Goal: Communication & Community: Share content

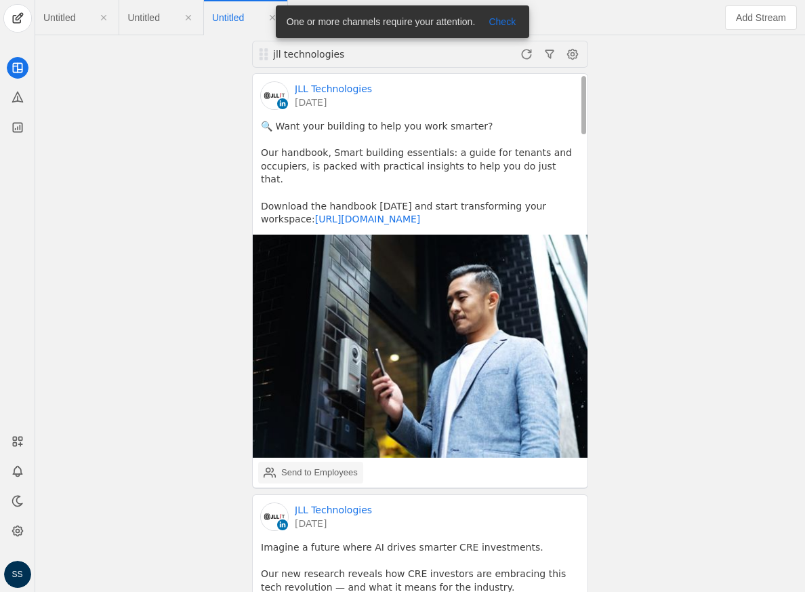
click at [277, 470] on div "Send to Employees" at bounding box center [311, 472] width 94 height 27
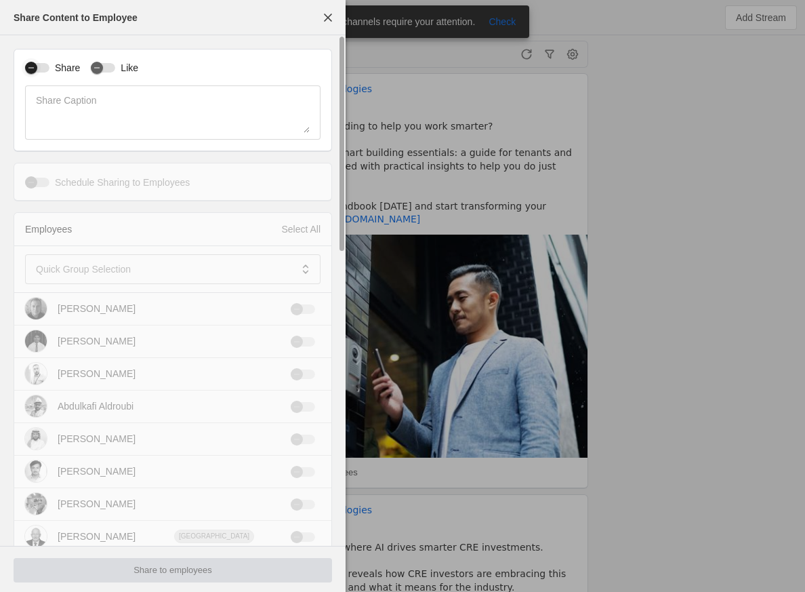
click at [37, 62] on div "button" at bounding box center [31, 68] width 12 height 12
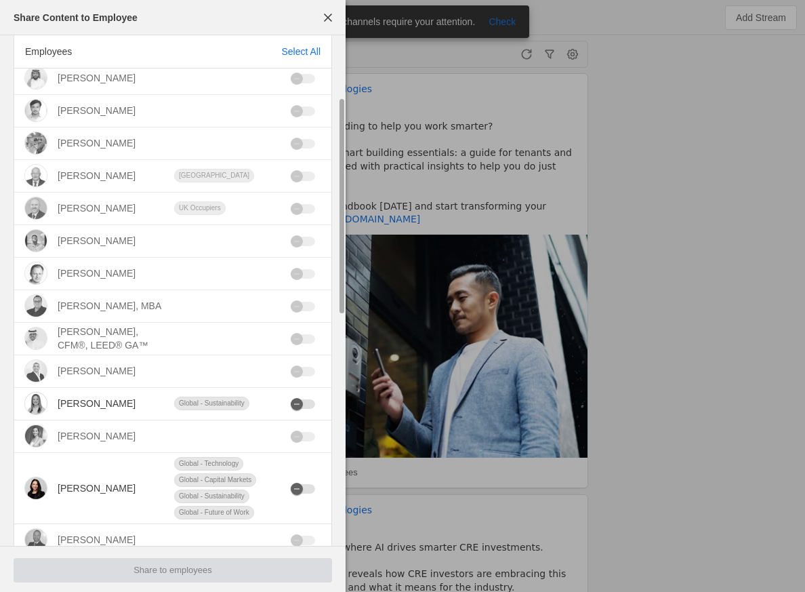
scroll to position [96, 0]
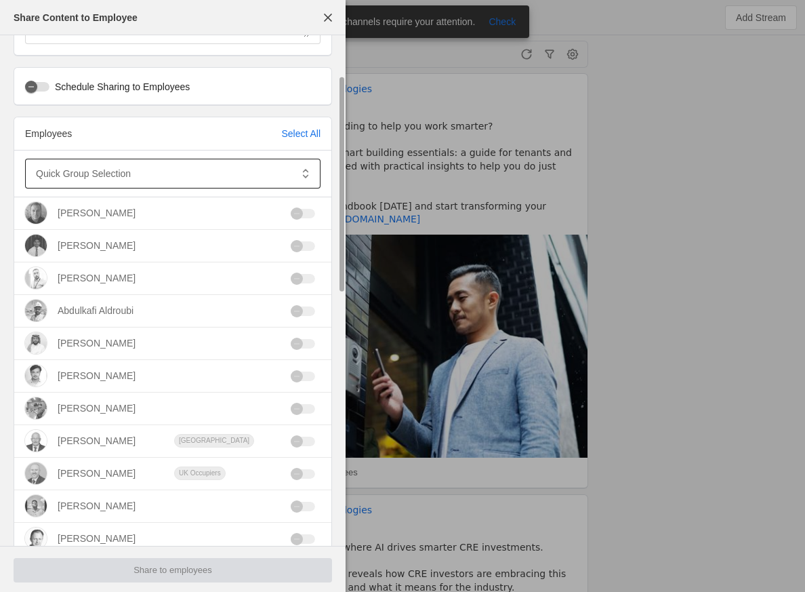
click at [119, 173] on mat-label "Quick Group Selection" at bounding box center [83, 173] width 95 height 16
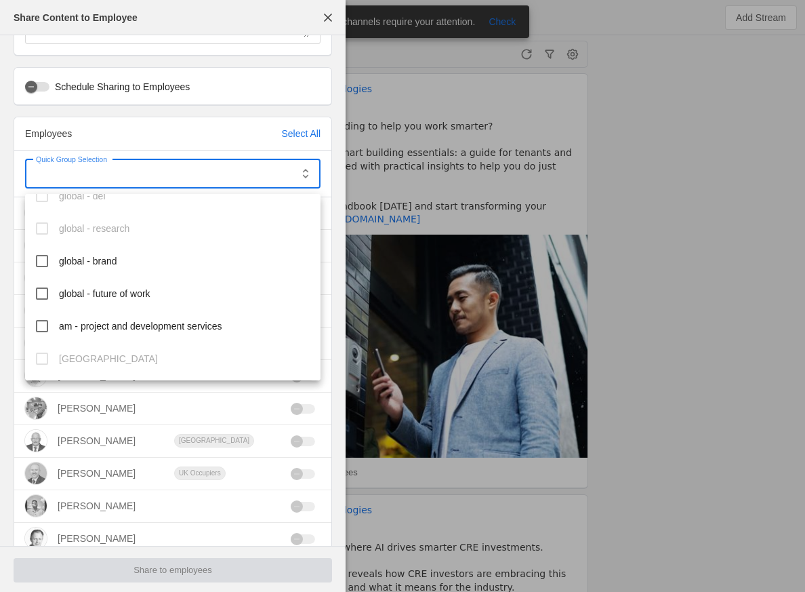
scroll to position [202, 0]
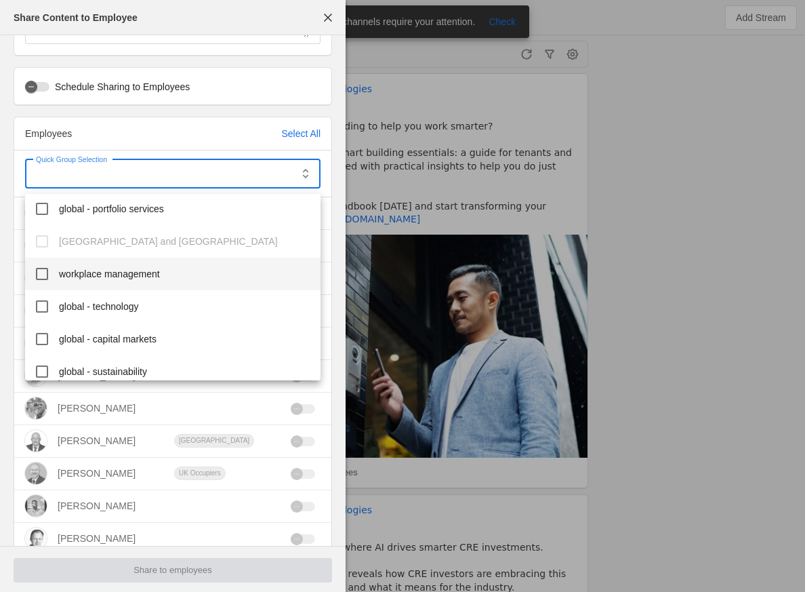
click at [127, 273] on span "workplace management" at bounding box center [109, 274] width 101 height 14
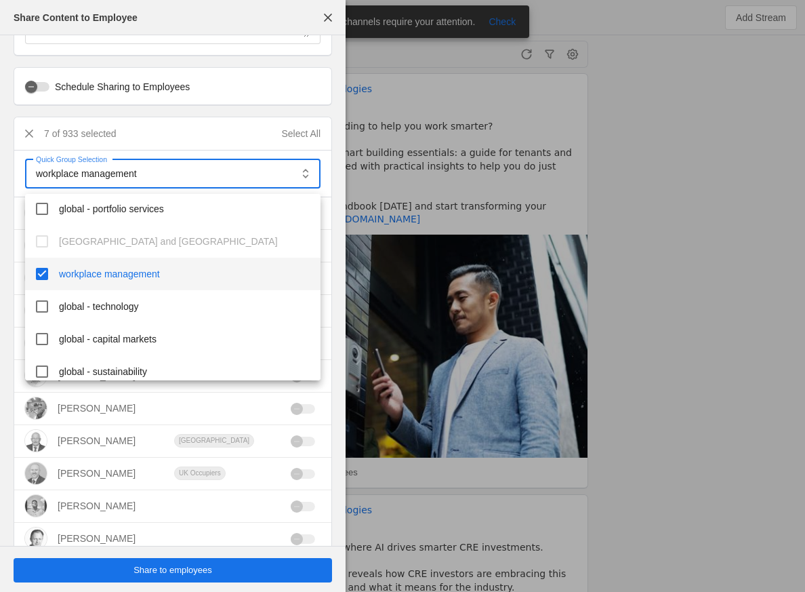
click at [210, 565] on div at bounding box center [402, 296] width 805 height 592
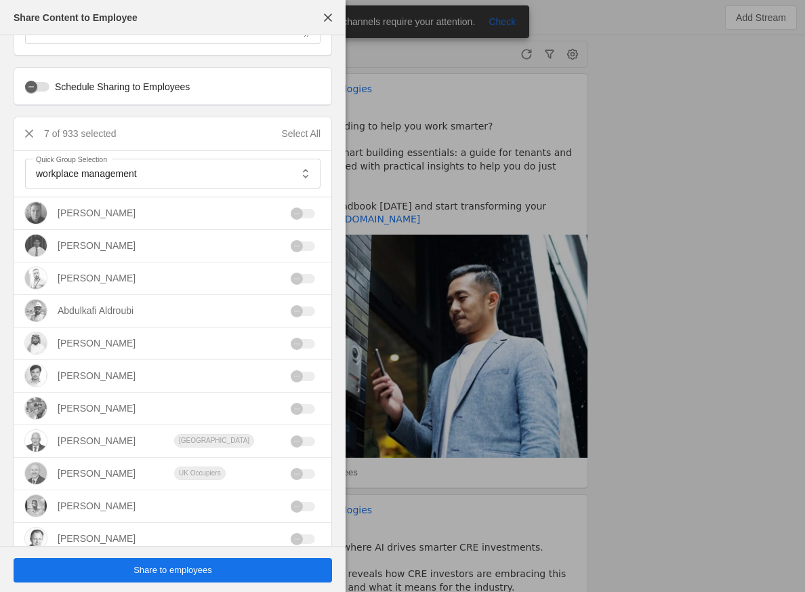
click at [193, 567] on span "Share to employees" at bounding box center [173, 570] width 79 height 14
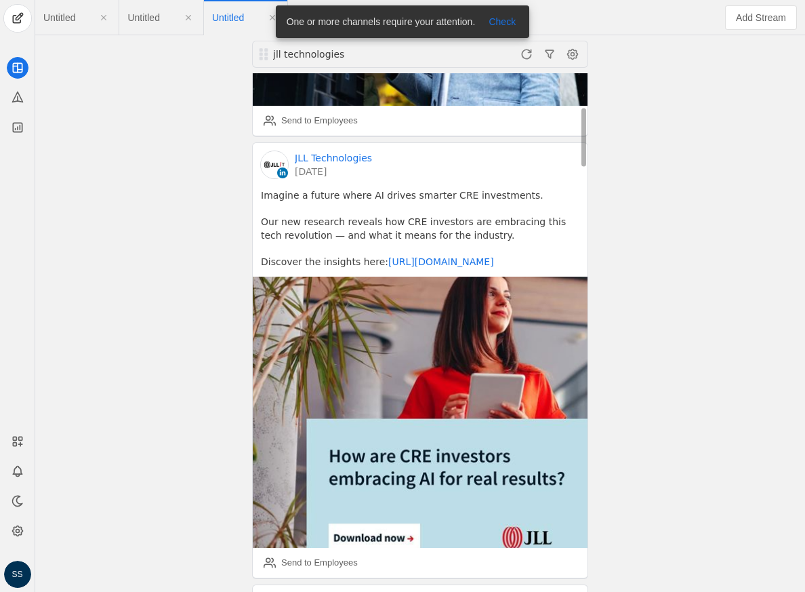
scroll to position [373, 0]
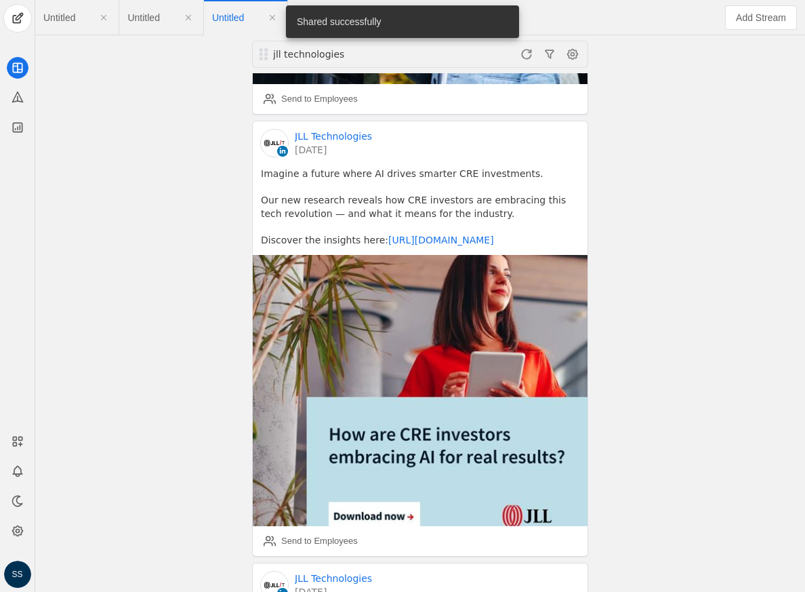
click at [154, 14] on span "Untitled" at bounding box center [143, 17] width 32 height 9
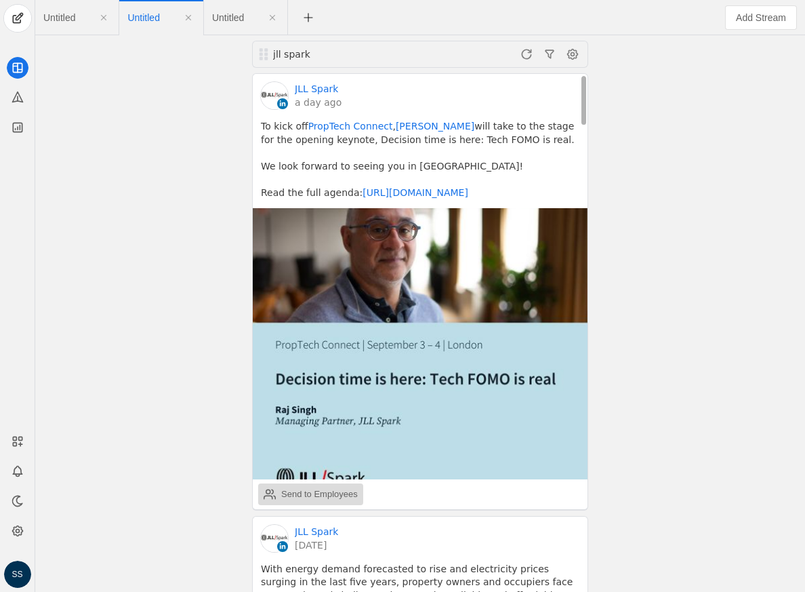
click at [312, 483] on div "Send to Employees" at bounding box center [311, 494] width 94 height 27
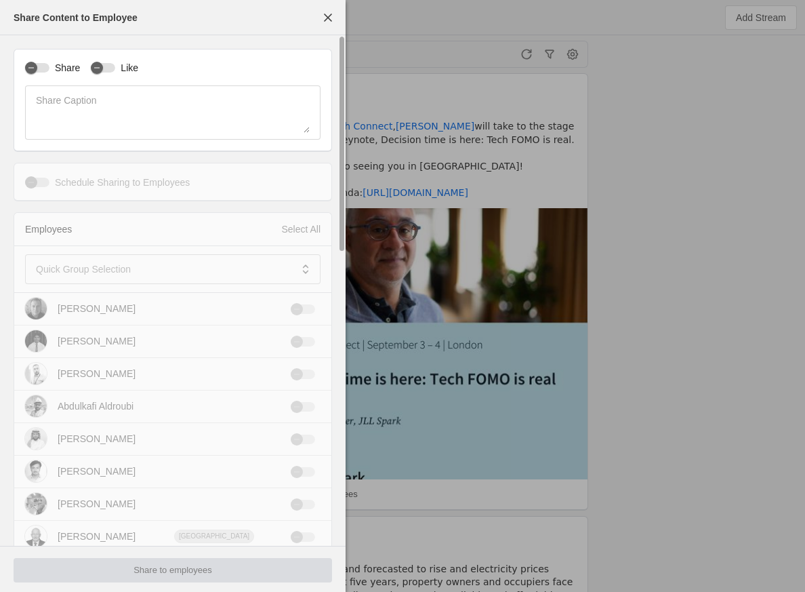
click at [49, 71] on label "Share" at bounding box center [64, 68] width 30 height 14
click at [49, 71] on button "Share" at bounding box center [37, 67] width 24 height 9
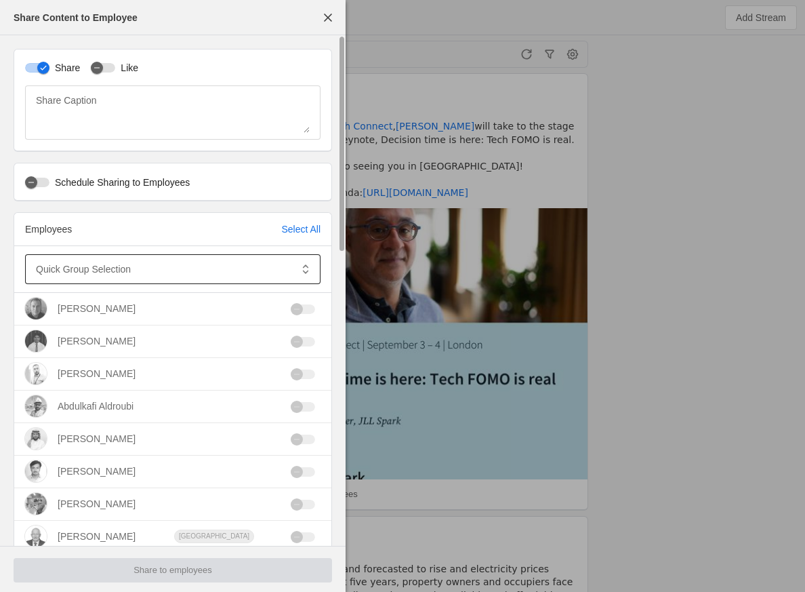
click at [108, 261] on mat-label "Quick Group Selection" at bounding box center [83, 269] width 95 height 16
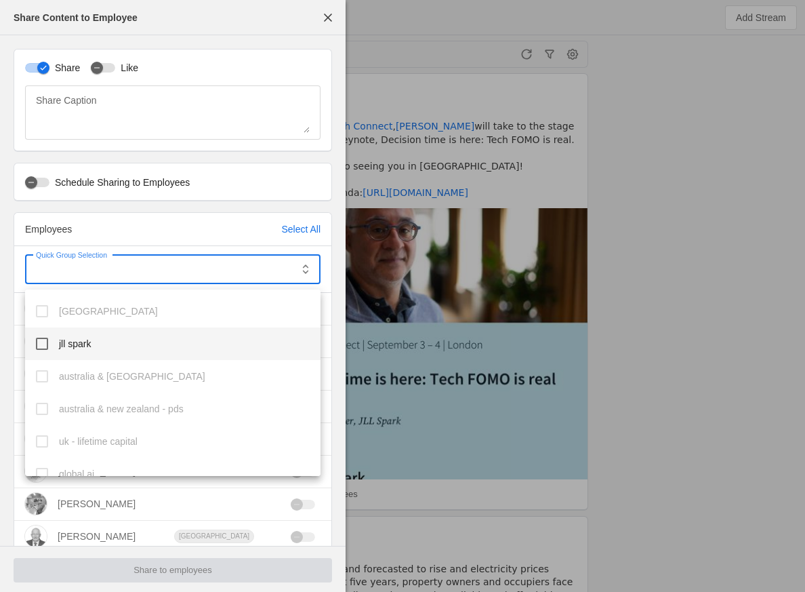
click at [106, 346] on mat-option "jll spark" at bounding box center [172, 343] width 295 height 33
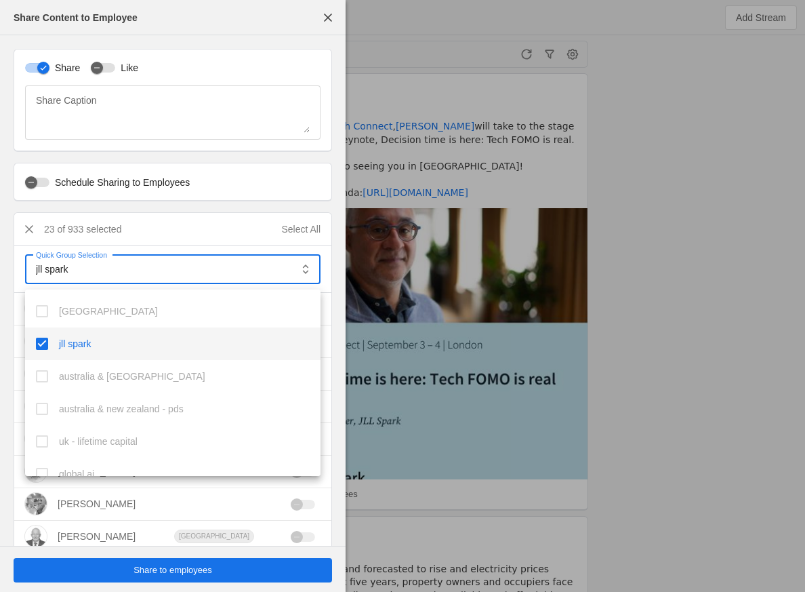
click at [182, 569] on div at bounding box center [402, 296] width 805 height 592
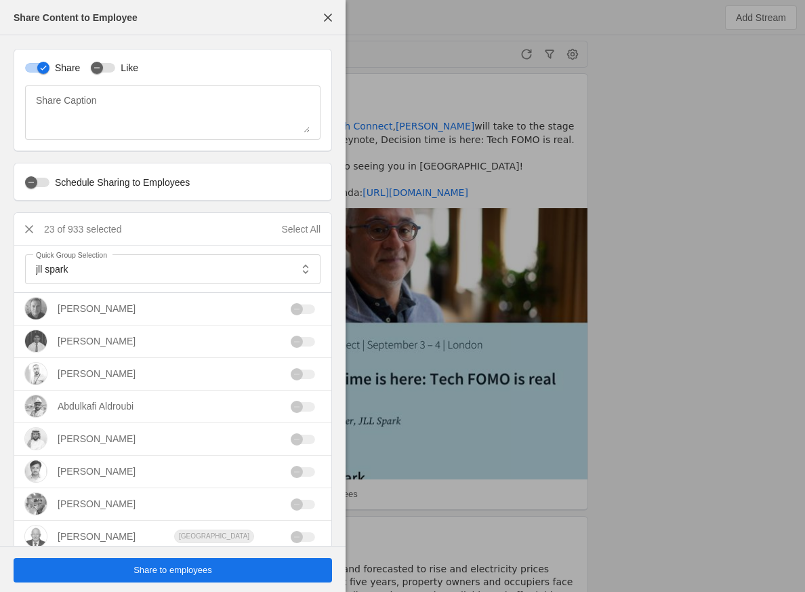
click at [180, 571] on span "Share to employees" at bounding box center [173, 570] width 79 height 14
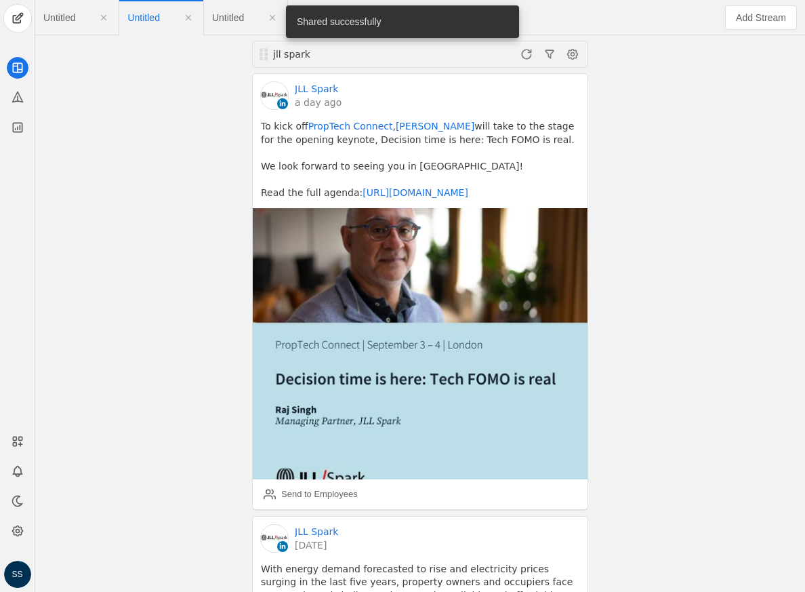
click at [57, 21] on span "Untitled" at bounding box center [59, 17] width 32 height 9
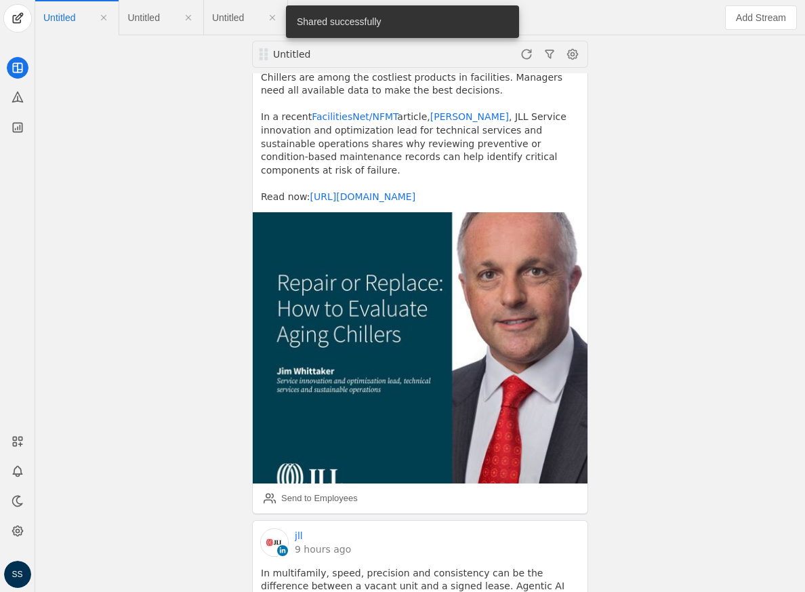
scroll to position [1175, 0]
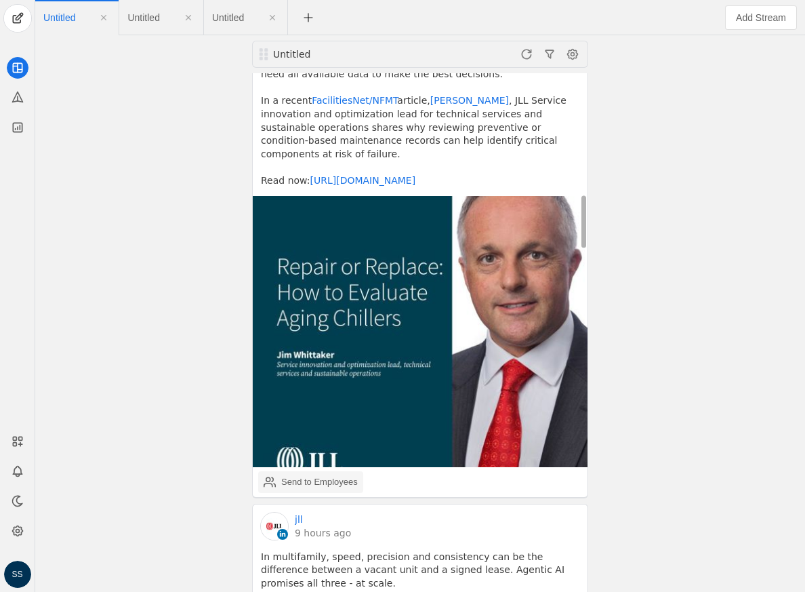
click at [323, 475] on div "Send to Employees" at bounding box center [319, 482] width 77 height 14
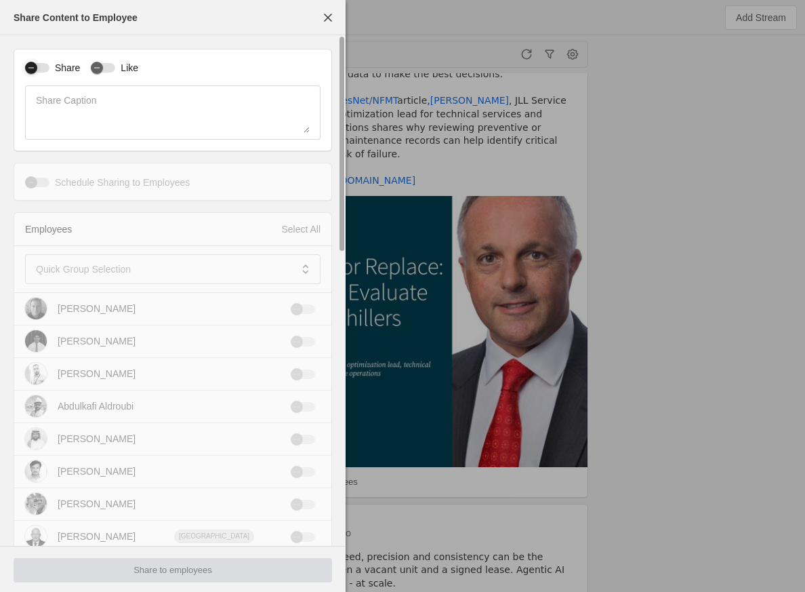
click at [29, 66] on icon "button" at bounding box center [31, 68] width 8 height 8
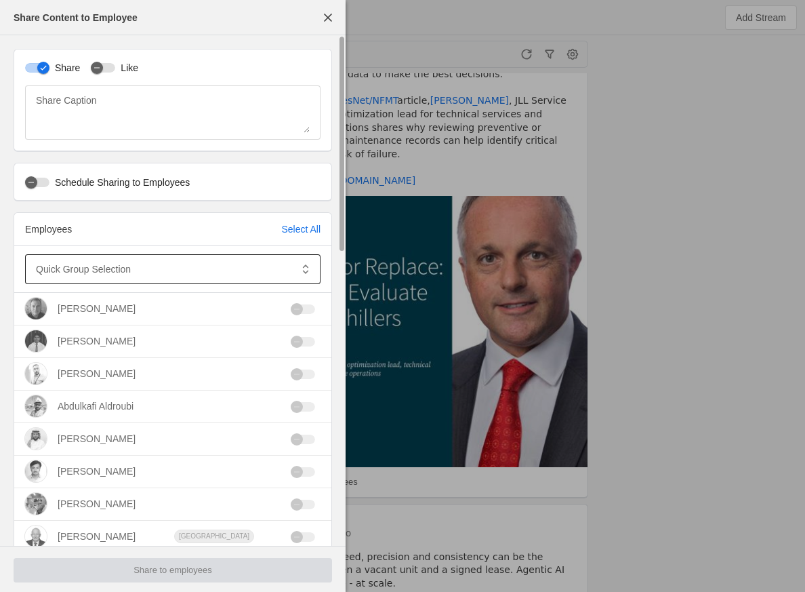
click at [113, 273] on mat-label "Quick Group Selection" at bounding box center [83, 269] width 95 height 16
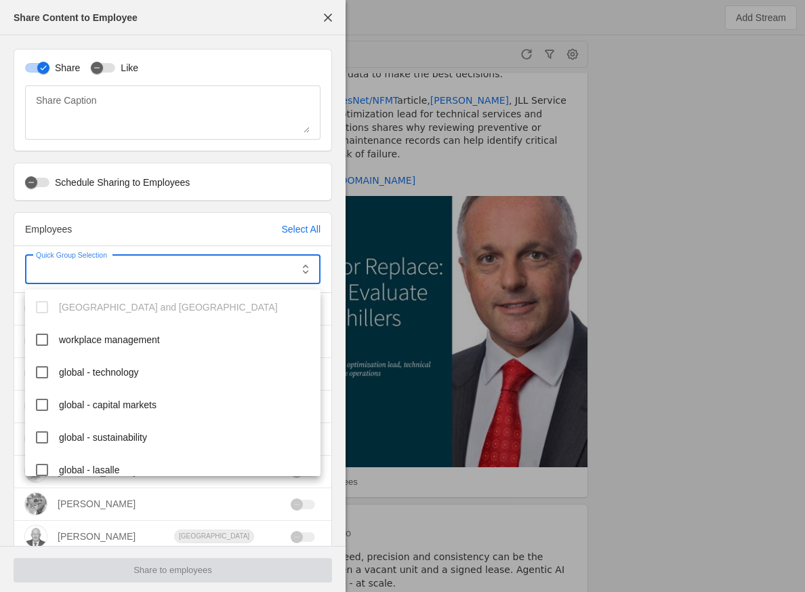
scroll to position [235, 0]
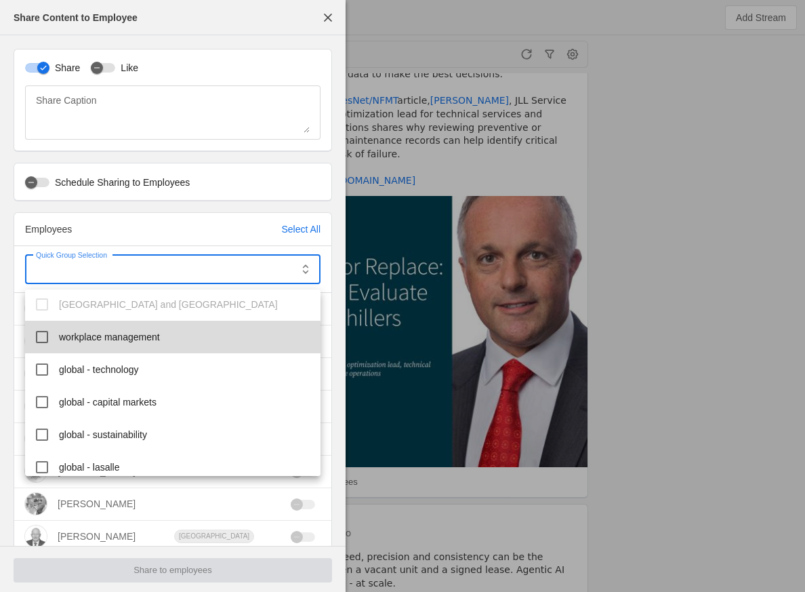
click at [121, 340] on span "workplace management" at bounding box center [109, 337] width 101 height 14
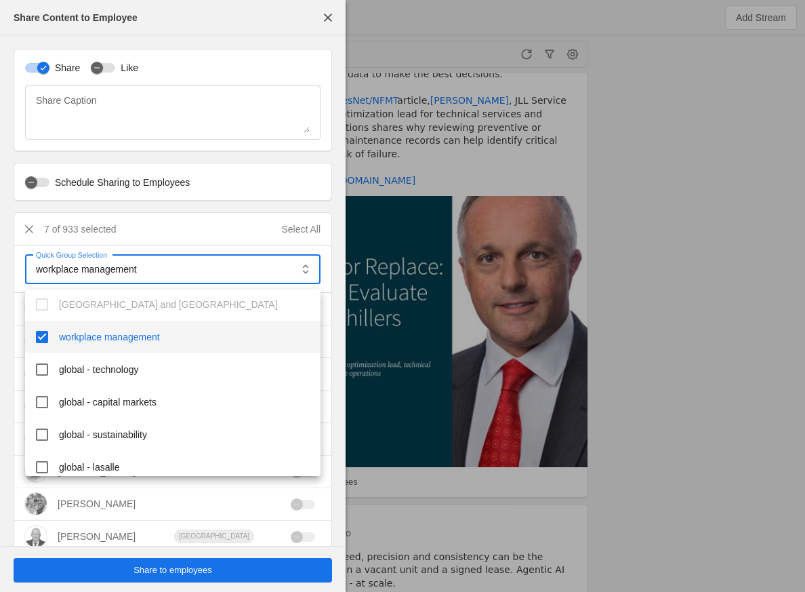
click at [198, 567] on div at bounding box center [402, 296] width 805 height 592
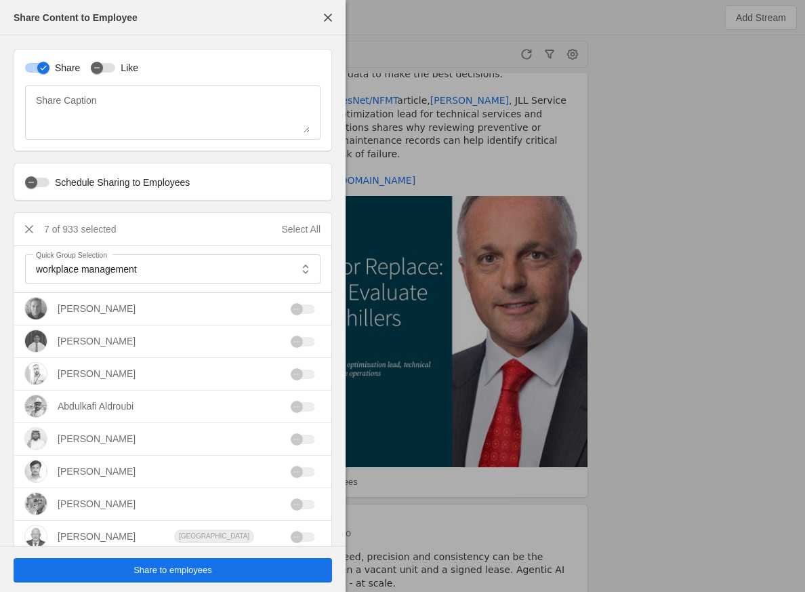
click at [191, 567] on span "Share to employees" at bounding box center [173, 570] width 79 height 14
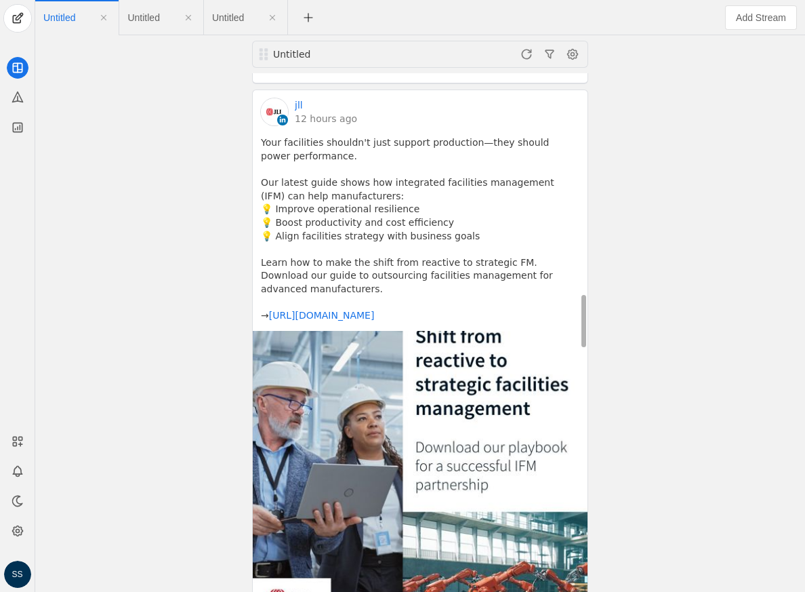
scroll to position [2195, 0]
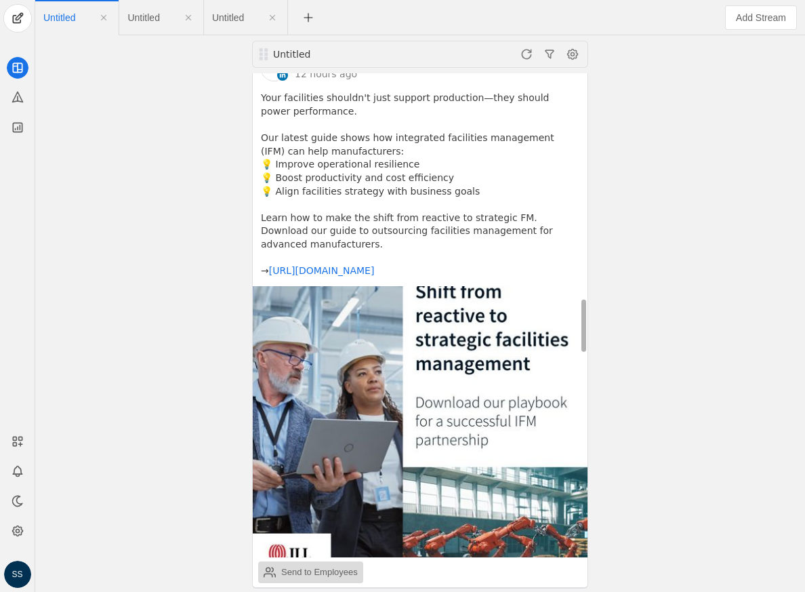
click at [322, 565] on div "Send to Employees" at bounding box center [319, 572] width 77 height 14
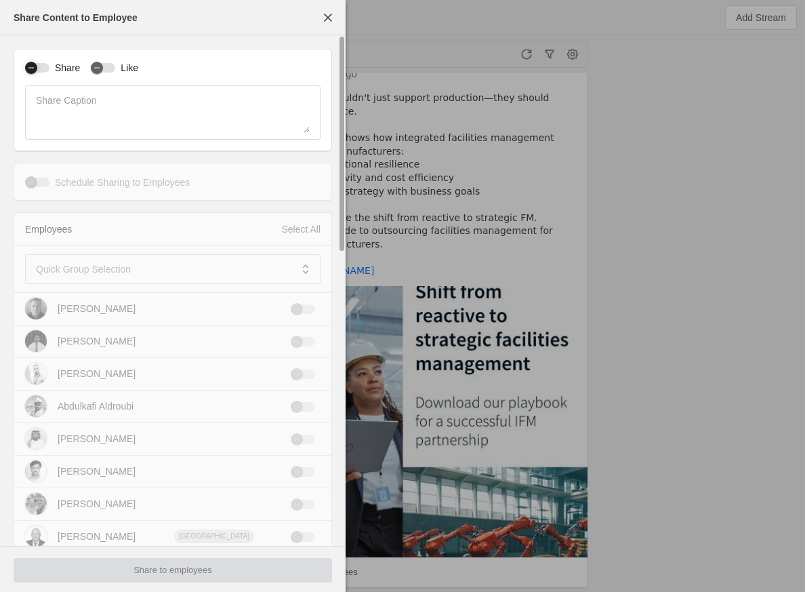
click at [46, 64] on div "button" at bounding box center [37, 67] width 24 height 9
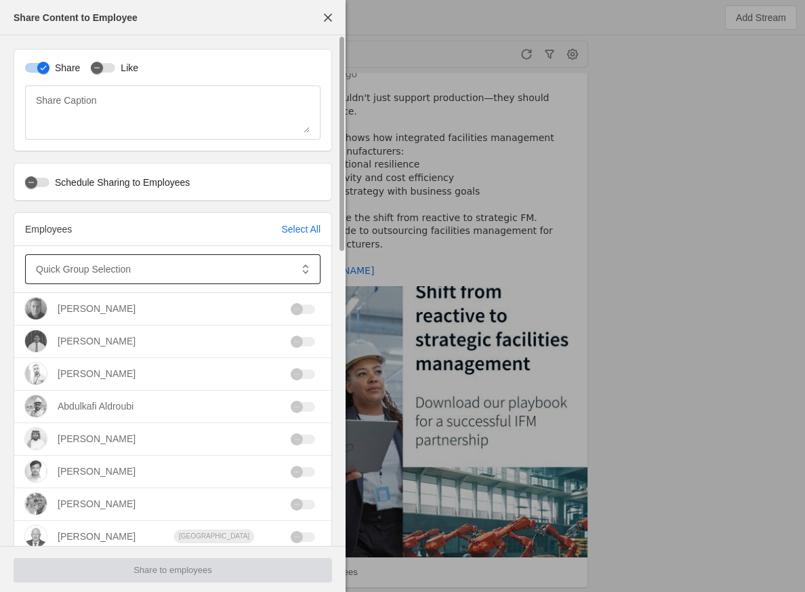
click at [94, 273] on mat-label "Quick Group Selection" at bounding box center [83, 269] width 95 height 16
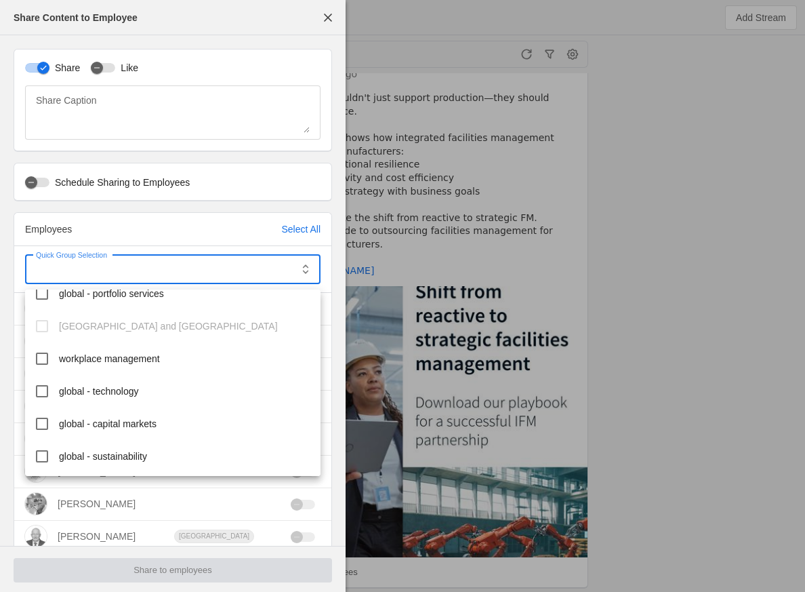
scroll to position [213, 0]
click at [125, 362] on span "workplace management" at bounding box center [109, 358] width 101 height 14
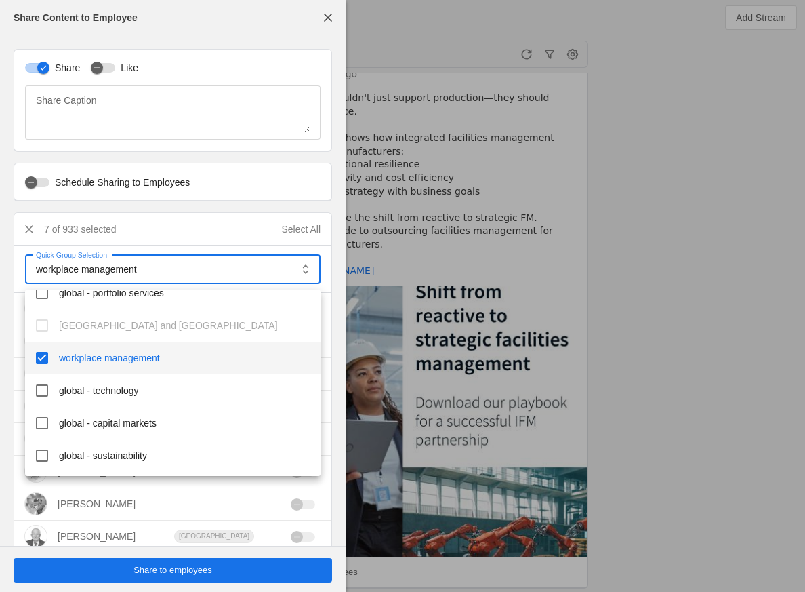
click at [181, 573] on div at bounding box center [402, 296] width 805 height 592
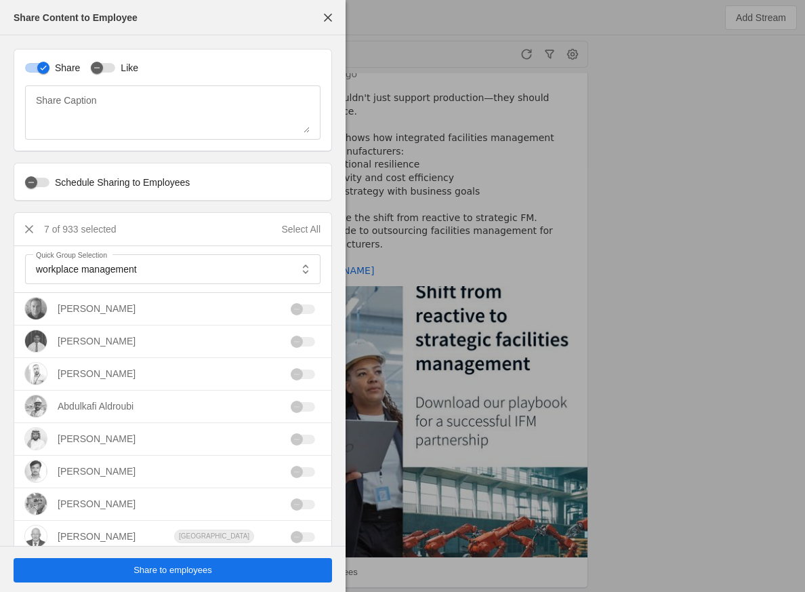
click at [169, 573] on span "Share to employees" at bounding box center [173, 570] width 79 height 14
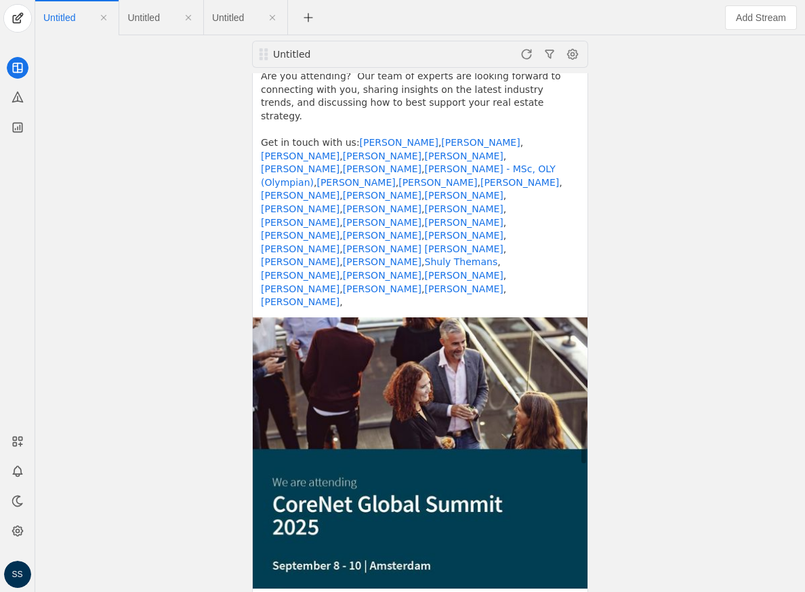
scroll to position [3301, 0]
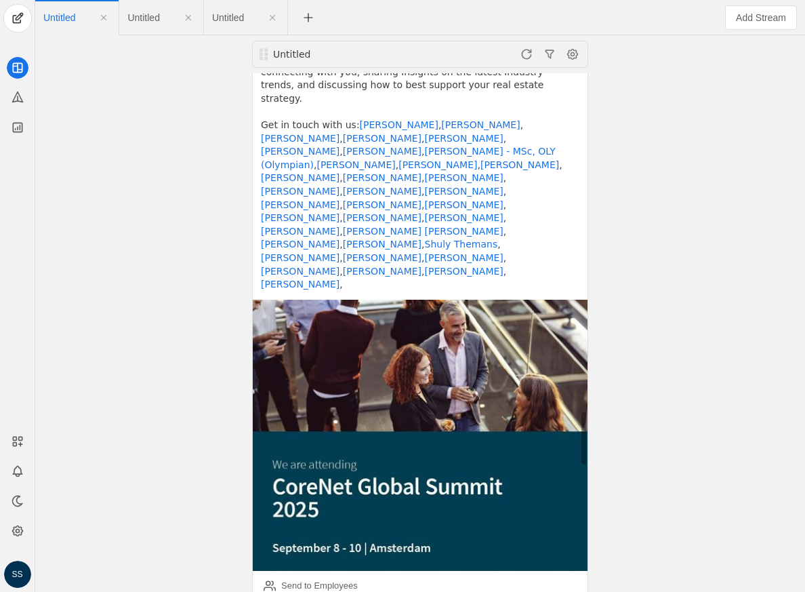
click at [392, 396] on img at bounding box center [420, 435] width 335 height 271
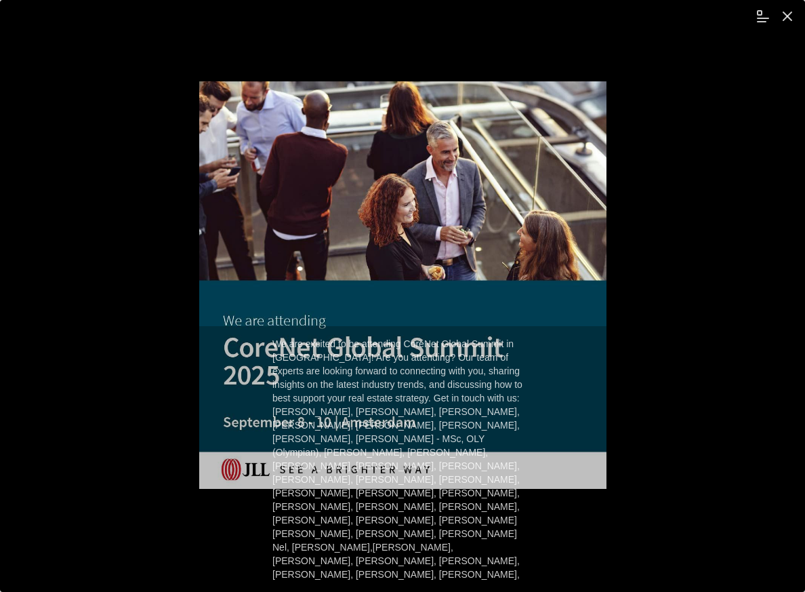
click at [746, 155] on div at bounding box center [402, 285] width 783 height 505
click at [786, 10] on span "undefined" at bounding box center [787, 16] width 24 height 24
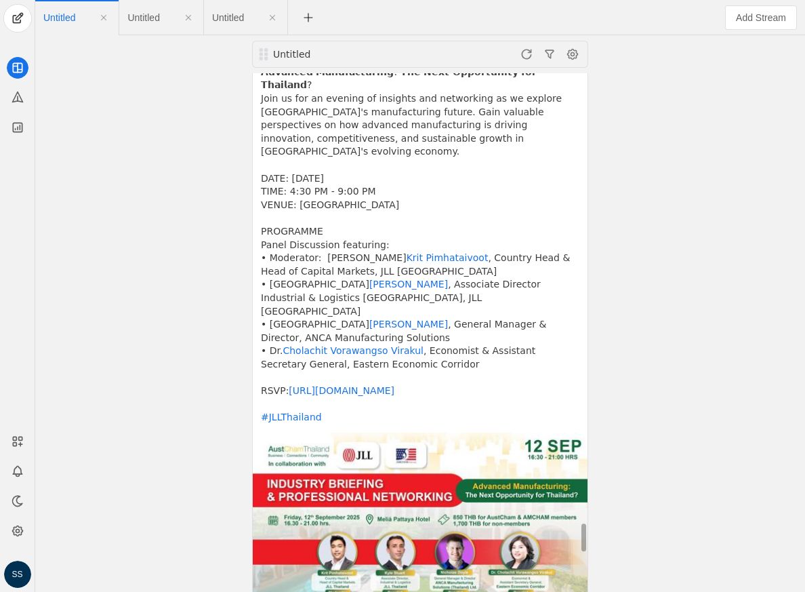
scroll to position [8269, 0]
